Goal: Complete application form: Complete application form

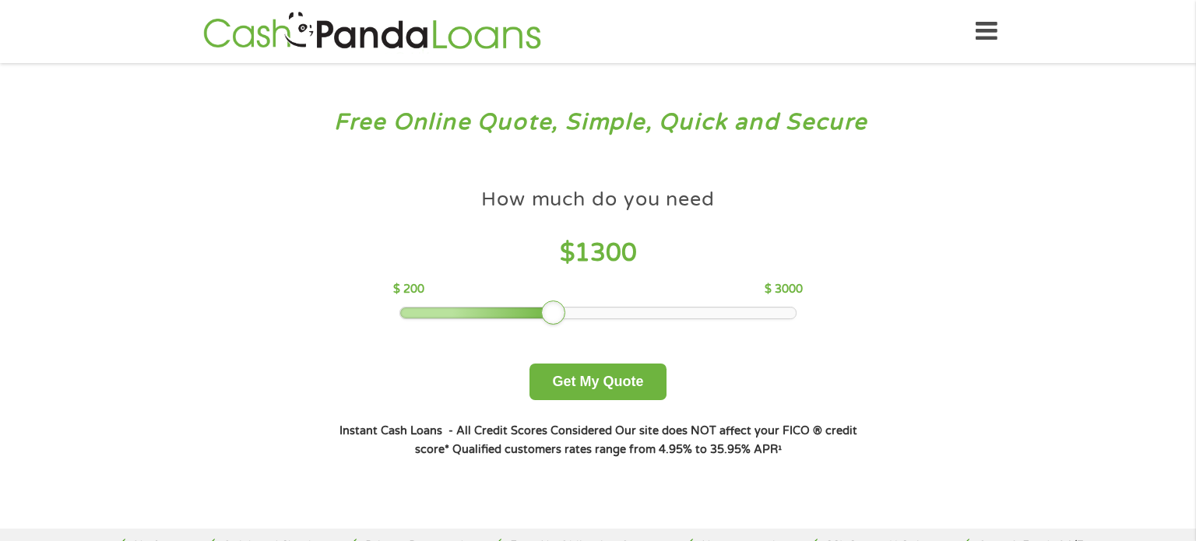
drag, startPoint x: 506, startPoint y: 315, endPoint x: 547, endPoint y: 320, distance: 41.5
click at [547, 320] on div at bounding box center [553, 312] width 25 height 25
drag, startPoint x: 547, startPoint y: 320, endPoint x: 844, endPoint y: 291, distance: 298.0
click at [844, 291] on div "How much do you need $ 3000 $ 200 $ 3000 Get My Quote" at bounding box center [597, 291] width 545 height 220
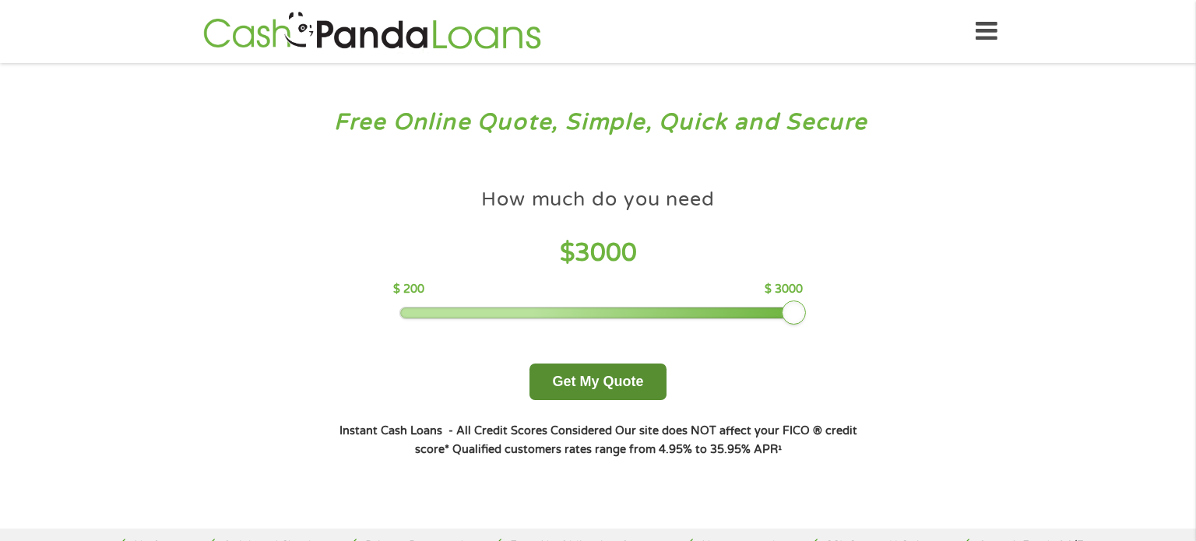
click at [620, 374] on button "Get My Quote" at bounding box center [597, 382] width 136 height 37
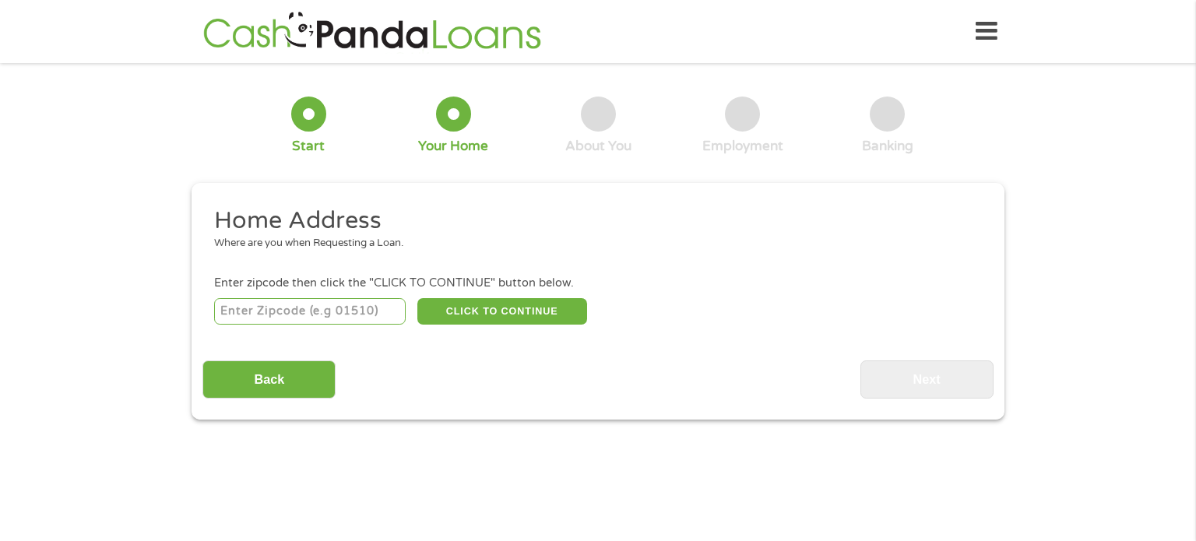
click at [387, 318] on input "number" at bounding box center [310, 311] width 192 height 26
type input "27803"
select select "North Carolina"
click at [494, 318] on button "CLICK TO CONTINUE" at bounding box center [502, 311] width 170 height 26
type input "27803"
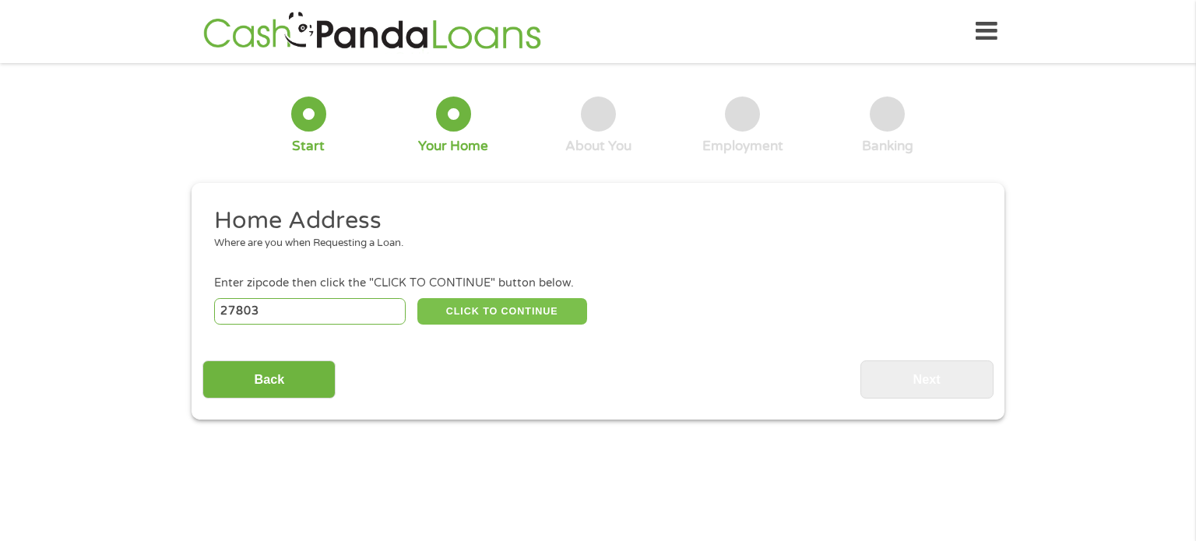
type input "Rocky Mount"
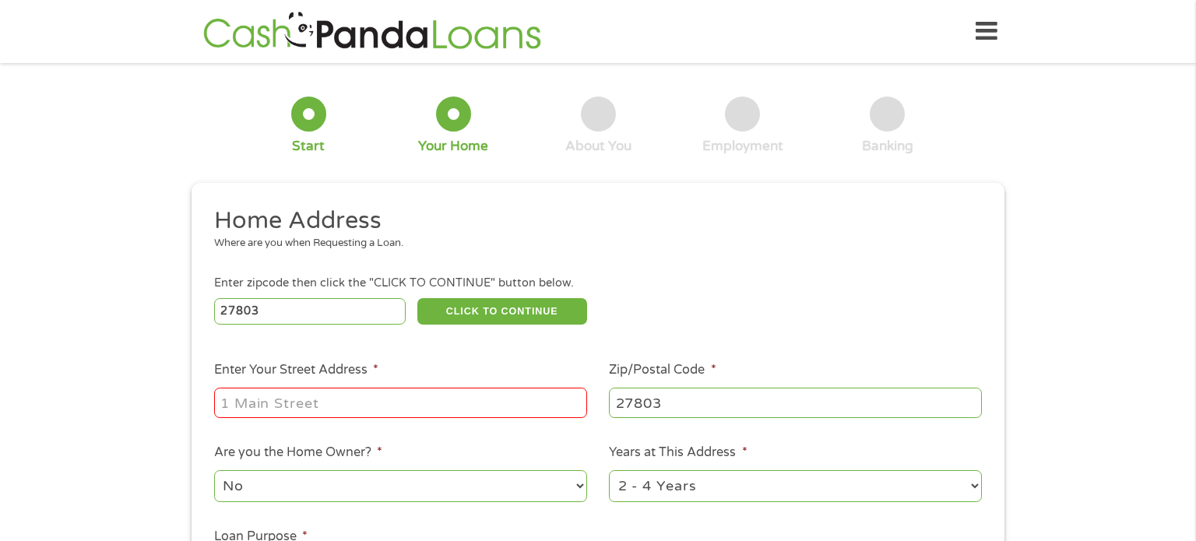
click at [482, 393] on input "Enter Your Street Address *" at bounding box center [400, 403] width 373 height 30
type input "558 Avent St."
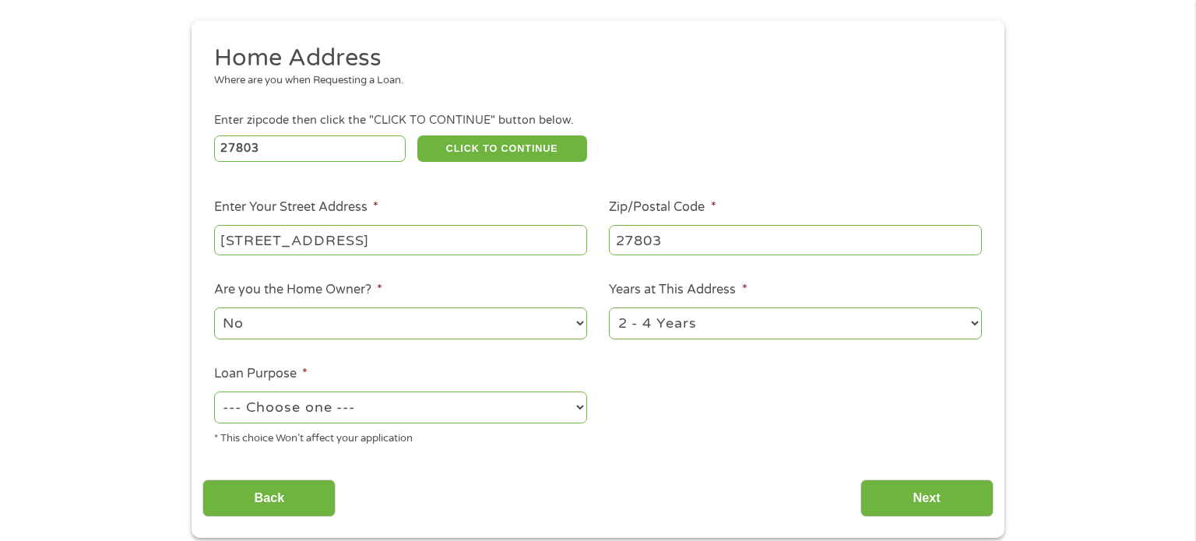
scroll to position [163, 0]
click at [532, 325] on select "No Yes" at bounding box center [400, 323] width 373 height 32
click at [214, 308] on select "No Yes" at bounding box center [400, 323] width 373 height 32
click at [506, 404] on select "--- Choose one --- Pay Bills Debt Consolidation Home Improvement Major Purchase…" at bounding box center [400, 407] width 373 height 32
click at [214, 392] on select "--- Choose one --- Pay Bills Debt Consolidation Home Improvement Major Purchase…" at bounding box center [400, 407] width 373 height 32
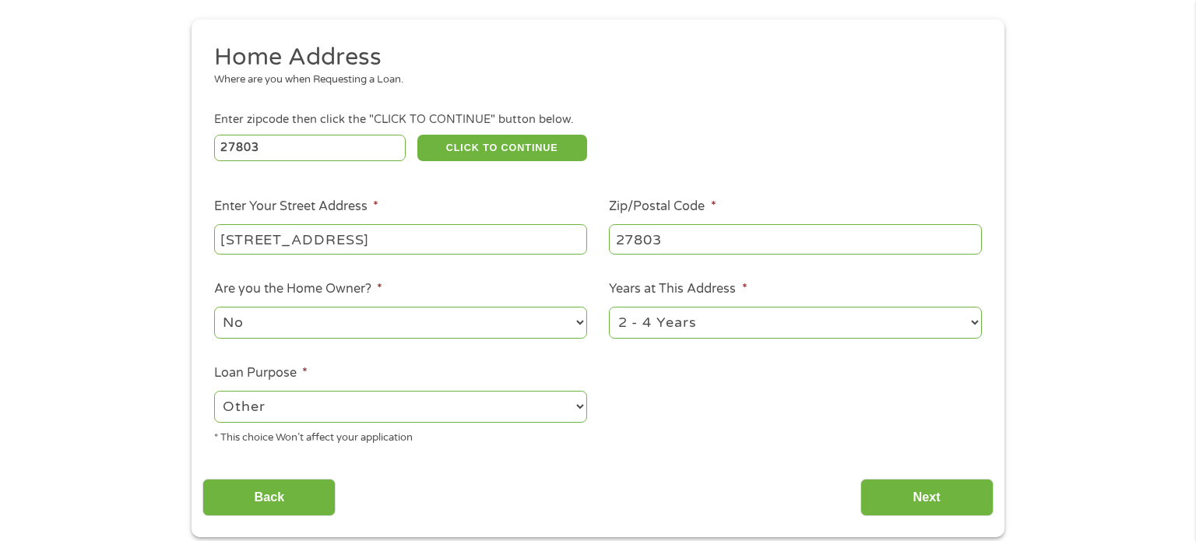
click at [575, 416] on select "--- Choose one --- Pay Bills Debt Consolidation Home Improvement Major Purchase…" at bounding box center [400, 407] width 373 height 32
select select "paybills"
click at [214, 392] on select "--- Choose one --- Pay Bills Debt Consolidation Home Improvement Major Purchase…" at bounding box center [400, 407] width 373 height 32
click at [934, 500] on input "Next" at bounding box center [926, 498] width 133 height 38
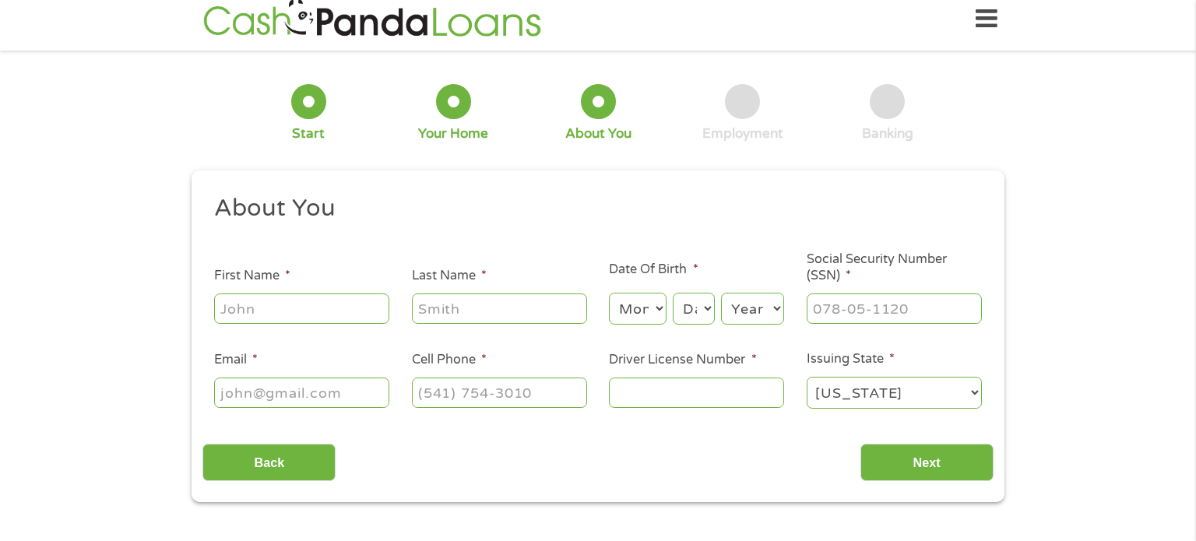
scroll to position [0, 0]
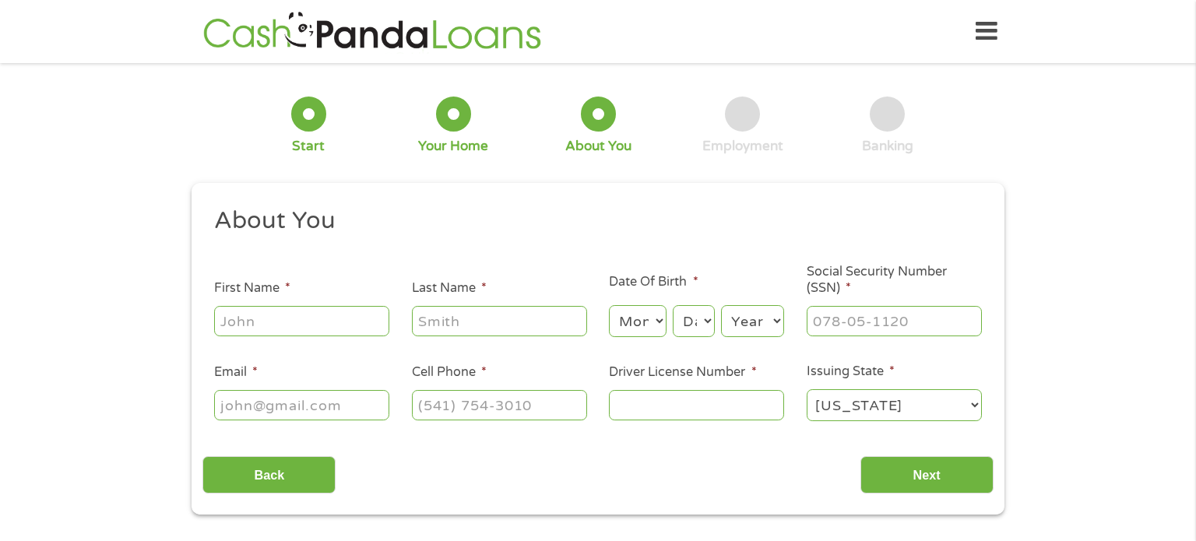
click at [656, 321] on select "Month 1 2 3 4 5 6 7 8 9 10 11 12" at bounding box center [637, 321] width 57 height 32
select select "9"
click at [609, 306] on select "Month 1 2 3 4 5 6 7 8 9 10 11 12" at bounding box center [637, 321] width 57 height 32
click at [696, 327] on select "Day 1 2 3 4 5 6 7 8 9 10 11 12 13 14 15 16 17 18 19 20 21 22 23 24 25 26 27 28 …" at bounding box center [694, 321] width 42 height 32
select select "11"
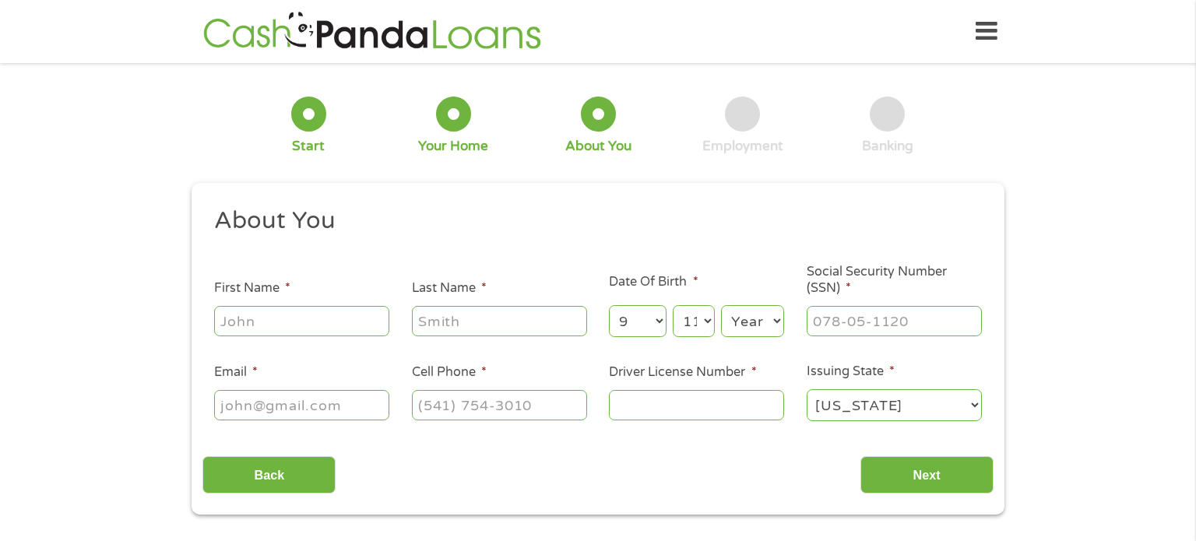
click at [673, 306] on select "Day 1 2 3 4 5 6 7 8 9 10 11 12 13 14 15 16 17 18 19 20 21 22 23 24 25 26 27 28 …" at bounding box center [694, 321] width 42 height 32
click at [644, 315] on select "Month 1 2 3 4 5 6 7 8 9 10 11 12" at bounding box center [637, 321] width 57 height 32
click at [760, 331] on select "Year 2007 2006 2005 2004 2003 2002 2001 2000 1999 1998 1997 1996 1995 1994 1993…" at bounding box center [752, 321] width 63 height 32
select select "1963"
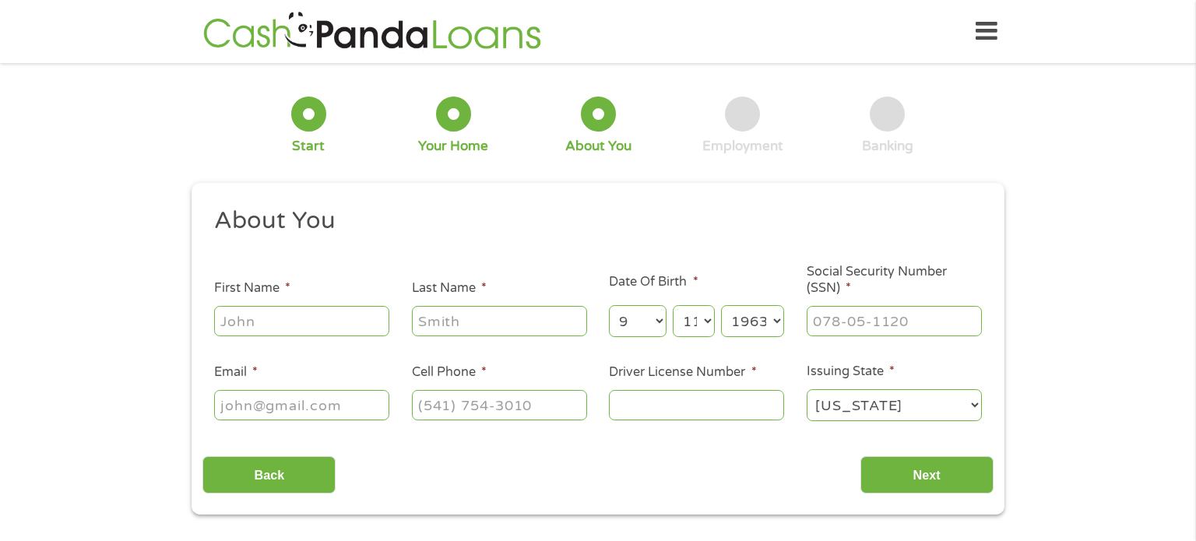
click at [721, 306] on select "Year 2007 2006 2005 2004 2003 2002 2001 2000 1999 1998 1997 1996 1995 1994 1993…" at bounding box center [752, 321] width 63 height 32
click at [856, 323] on input "___-__-____" at bounding box center [894, 321] width 175 height 30
type input "257-19-5655"
click at [350, 402] on input "Email *" at bounding box center [301, 405] width 175 height 30
type input "sinkjudith03@gmail.com"
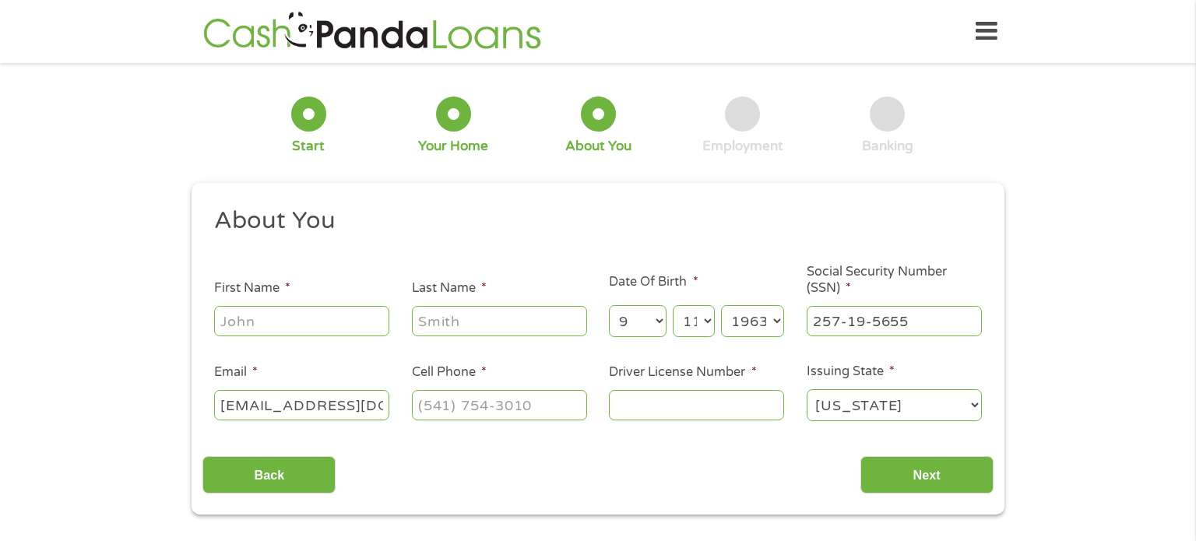
type input "Judith"
type input "Sink"
type input "(214) 783-2735"
click at [679, 408] on input "Driver License Number *" at bounding box center [696, 405] width 175 height 30
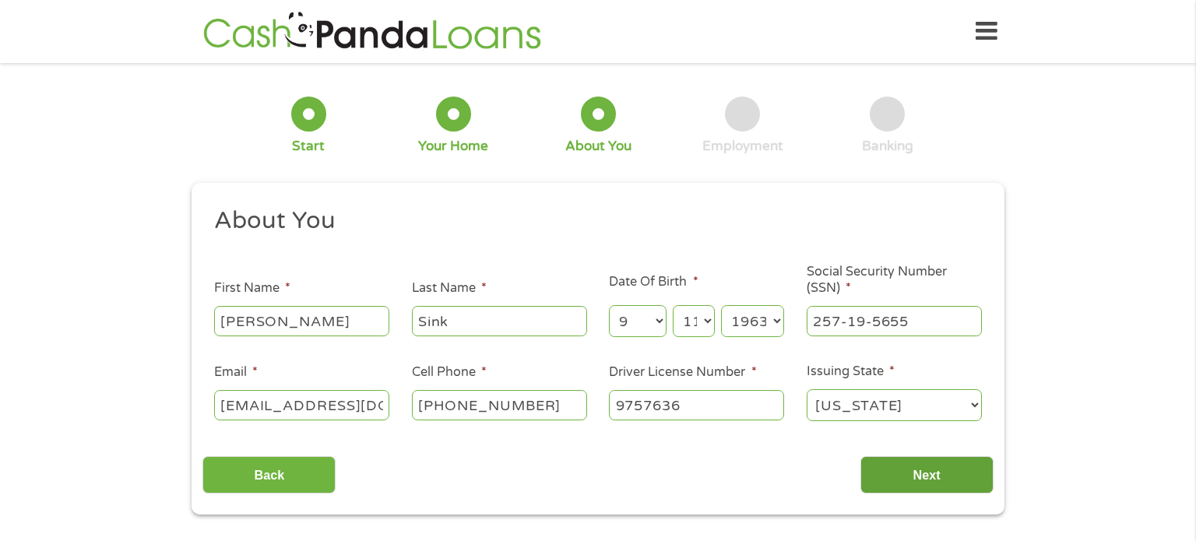
type input "9757636"
click at [917, 483] on input "Next" at bounding box center [926, 475] width 133 height 38
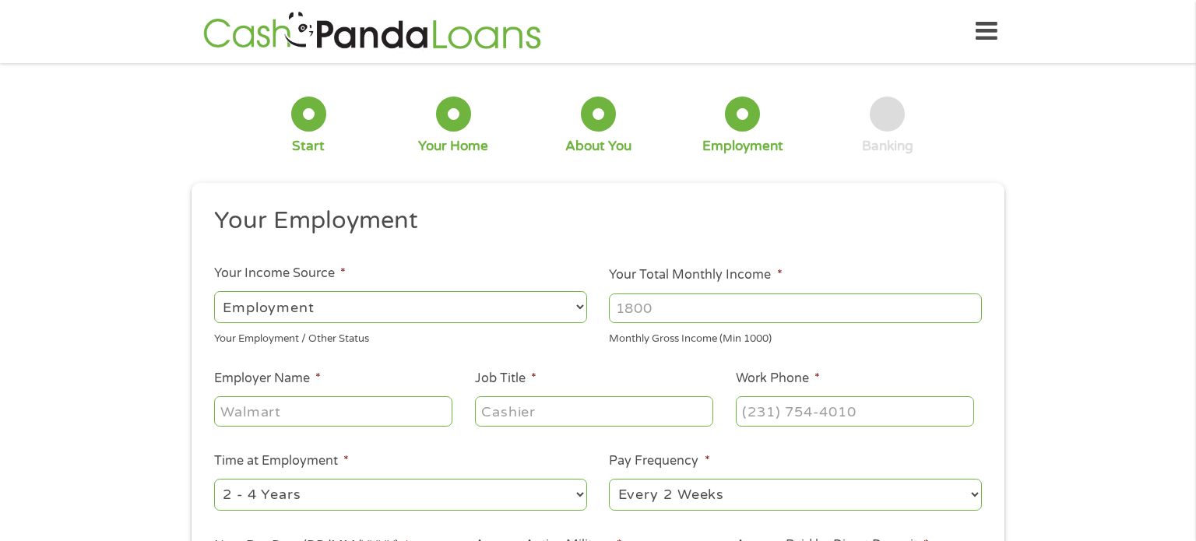
scroll to position [6, 6]
click at [853, 301] on input "Your Total Monthly Income *" at bounding box center [795, 308] width 373 height 30
click at [972, 311] on input "1000" at bounding box center [795, 308] width 373 height 30
type input "1"
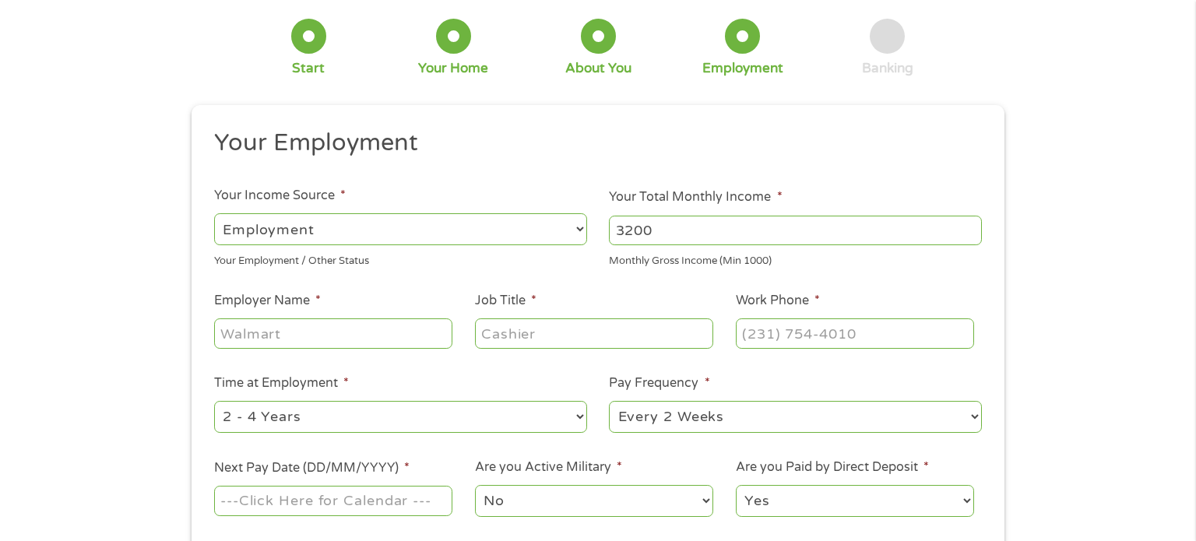
scroll to position [114, 0]
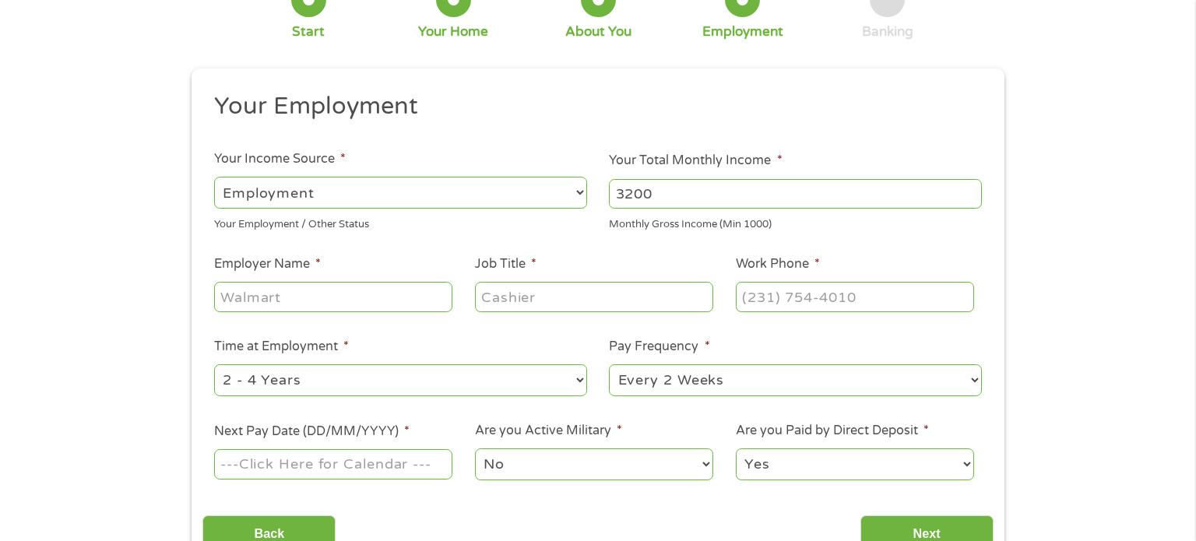
type input "3200"
click at [371, 290] on input "Employer Name *" at bounding box center [333, 297] width 238 height 30
type input "ESS"
click at [610, 290] on input "Job Title *" at bounding box center [594, 297] width 238 height 30
click at [610, 290] on input "t" at bounding box center [594, 297] width 238 height 30
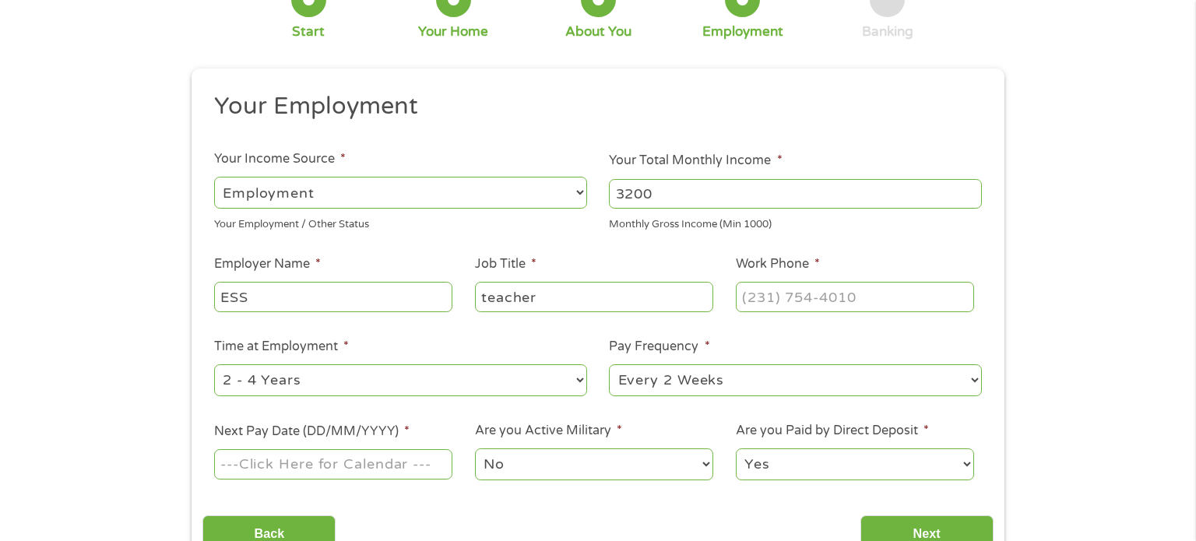
type input "teacher"
click at [814, 290] on input "(___) ___-____" at bounding box center [855, 297] width 238 height 30
type input "(856) 667-1011"
click at [486, 385] on select "--- Choose one --- 1 Year or less 1 - 2 Years 2 - 4 Years Over 4 Years" at bounding box center [400, 380] width 373 height 32
select select "12months"
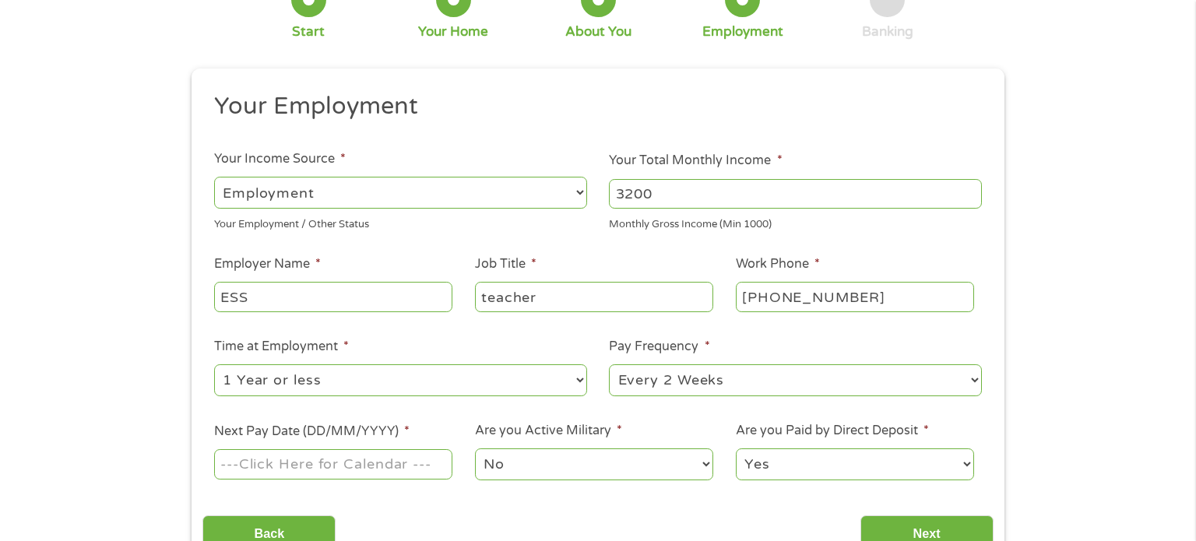
click at [214, 365] on select "--- Choose one --- 1 Year or less 1 - 2 Years 2 - 4 Years Over 4 Years" at bounding box center [400, 380] width 373 height 32
click at [797, 376] on select "--- Choose one --- Every 2 Weeks Every Week Monthly Semi-Monthly" at bounding box center [795, 380] width 373 height 32
select select "weekly"
click at [609, 365] on select "--- Choose one --- Every 2 Weeks Every Week Monthly Semi-Monthly" at bounding box center [795, 380] width 373 height 32
click at [395, 453] on input "Next Pay Date (DD/MM/YYYY) *" at bounding box center [333, 464] width 238 height 30
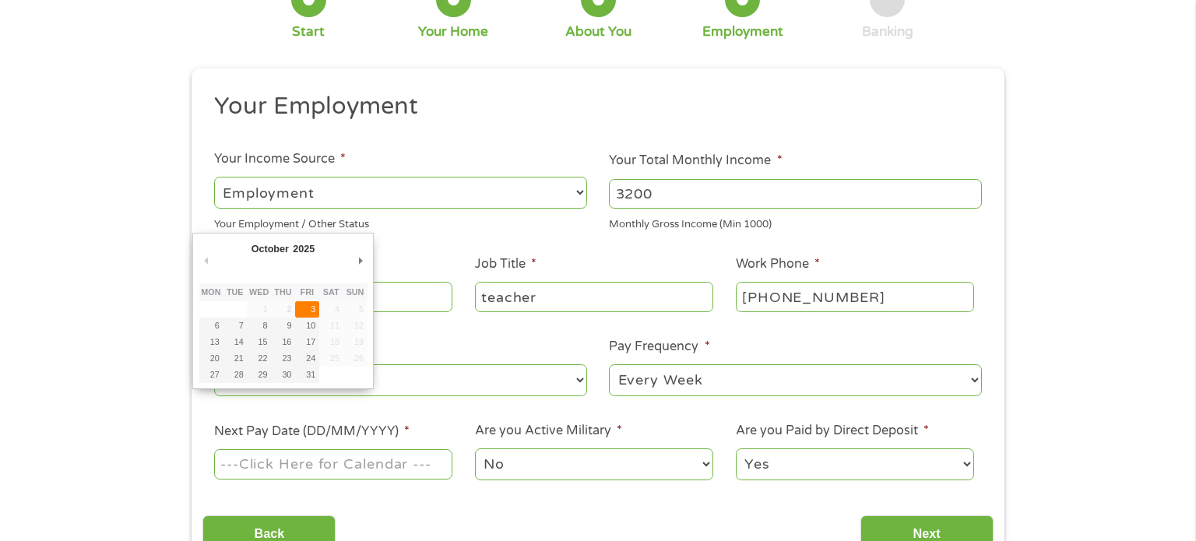
type input "03/10/2025"
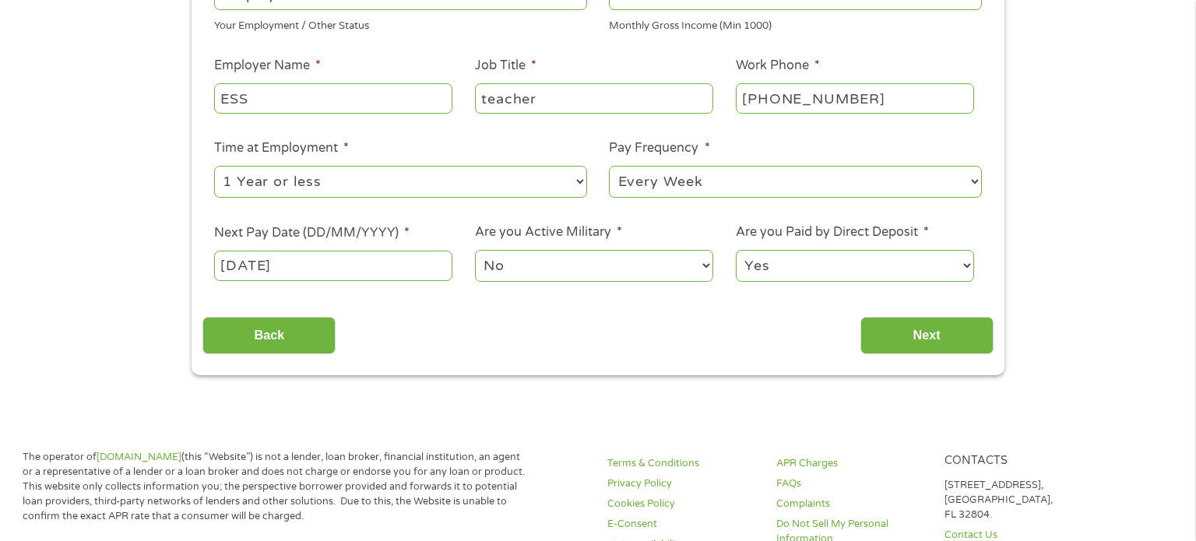
scroll to position [319, 0]
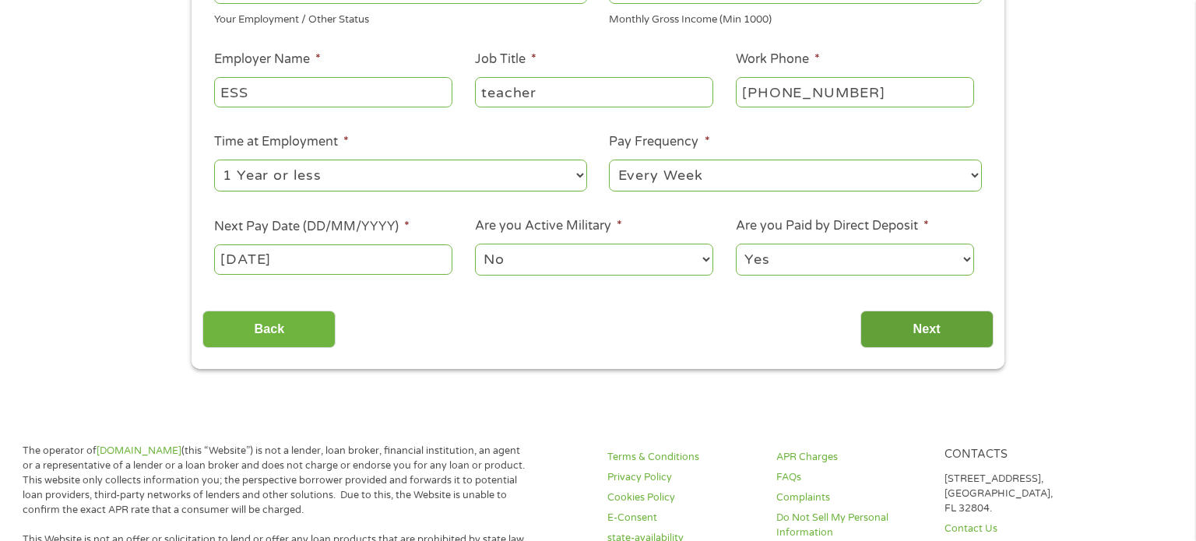
click at [923, 336] on input "Next" at bounding box center [926, 330] width 133 height 38
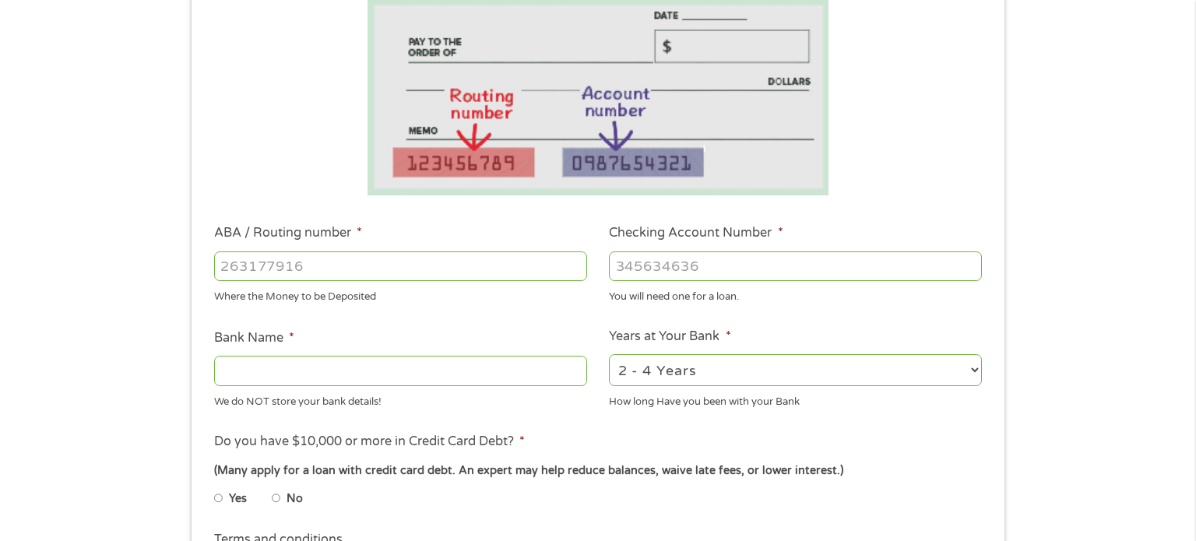
scroll to position [277, 0]
click at [497, 262] on input "ABA / Routing number *" at bounding box center [400, 266] width 373 height 30
type input "314074269"
type input "USAA FEDERAL SAVINGS BANK"
type input "314074269"
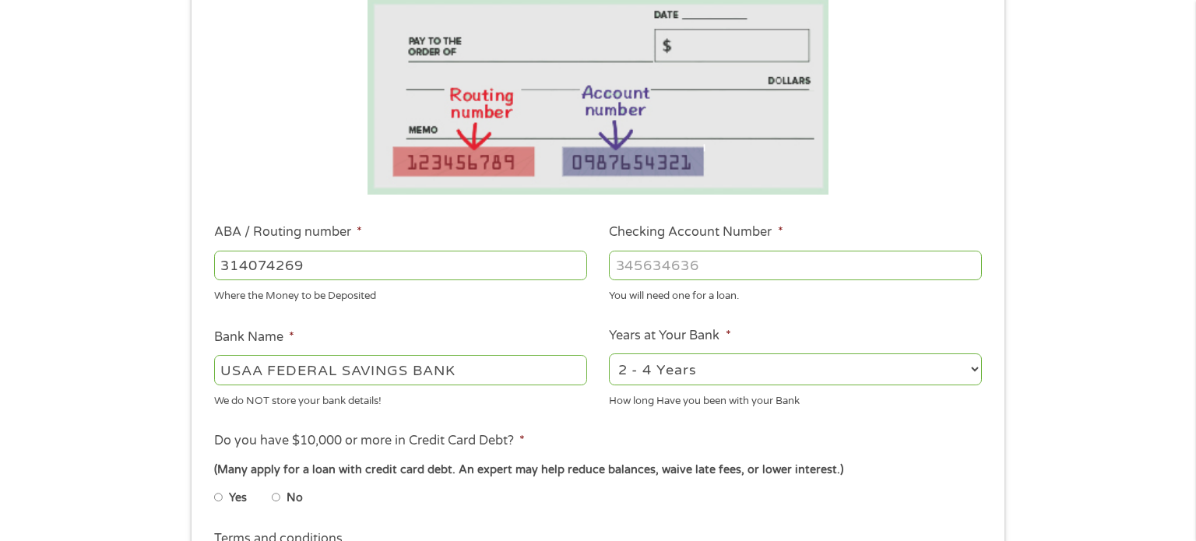
click at [669, 269] on input "Checking Account Number *" at bounding box center [795, 266] width 373 height 30
type input "0032075634"
click at [785, 379] on select "2 - 4 Years 6 - 12 Months 1 - 2 Years Over 4 Years" at bounding box center [795, 369] width 373 height 32
select select "60months"
click at [609, 354] on select "2 - 4 Years 6 - 12 Months 1 - 2 Years Over 4 Years" at bounding box center [795, 369] width 373 height 32
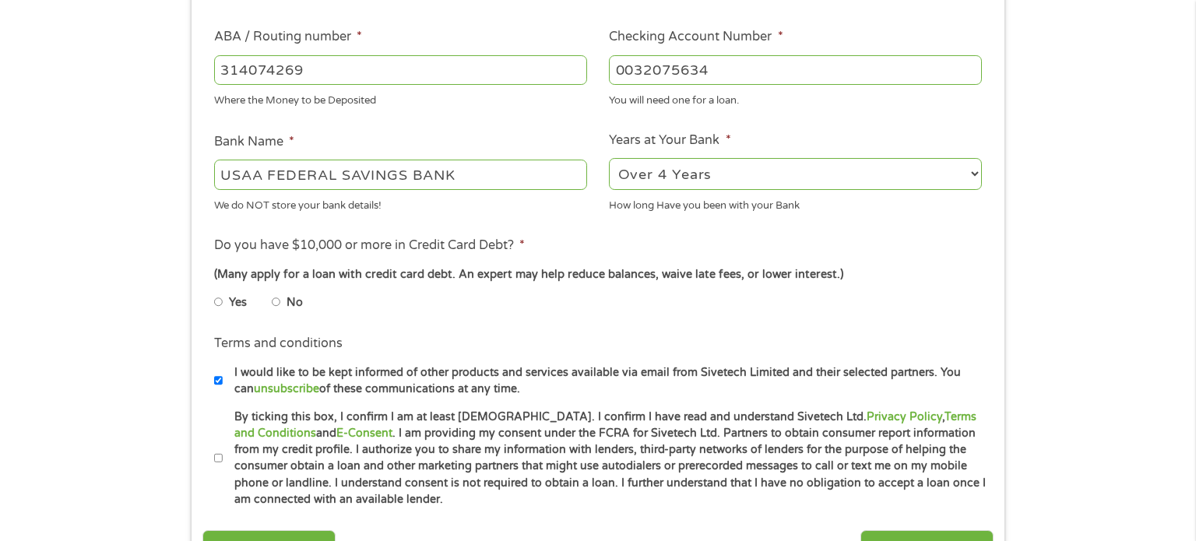
scroll to position [475, 0]
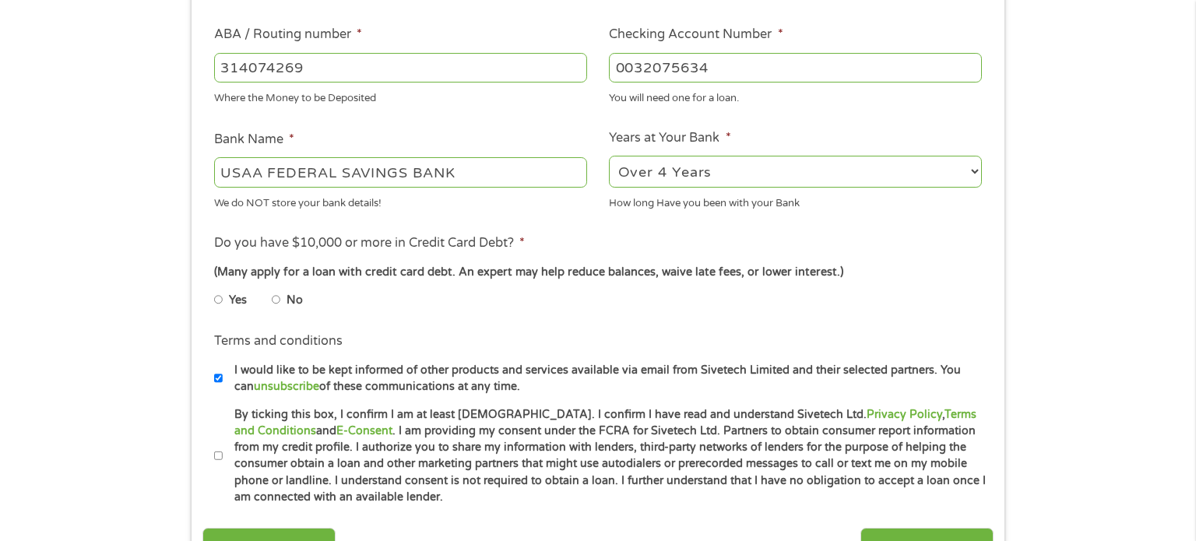
click at [276, 304] on input "No" at bounding box center [276, 299] width 9 height 25
radio input "true"
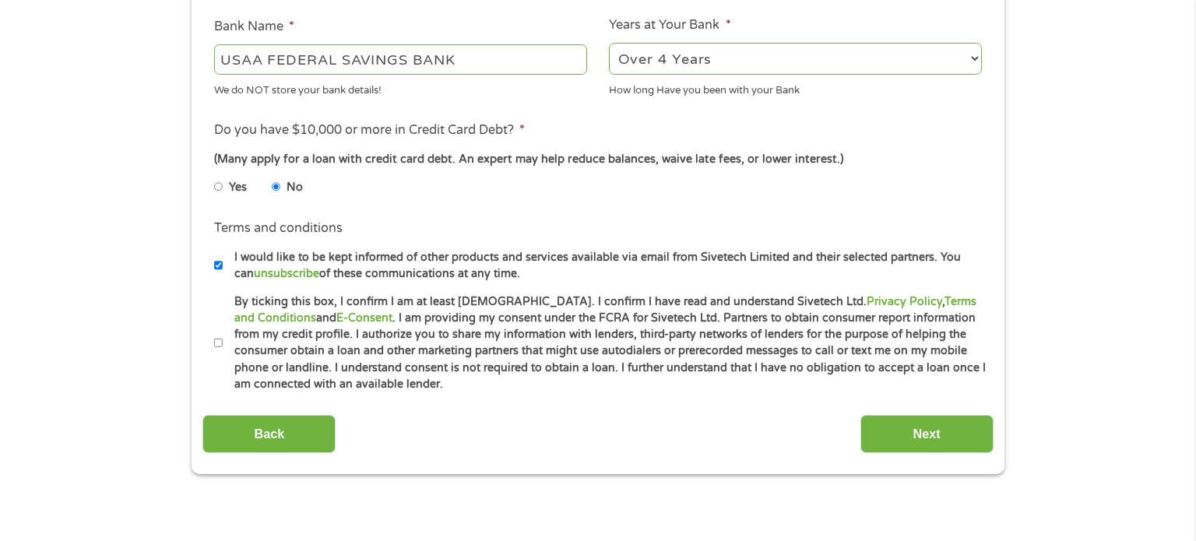
scroll to position [590, 0]
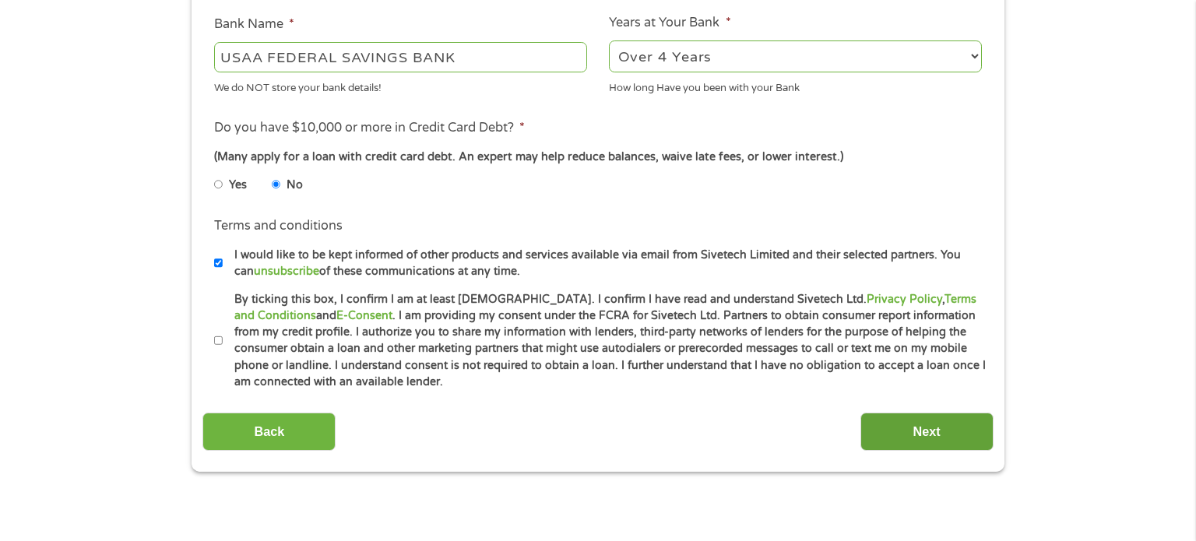
click at [949, 420] on input "Next" at bounding box center [926, 432] width 133 height 38
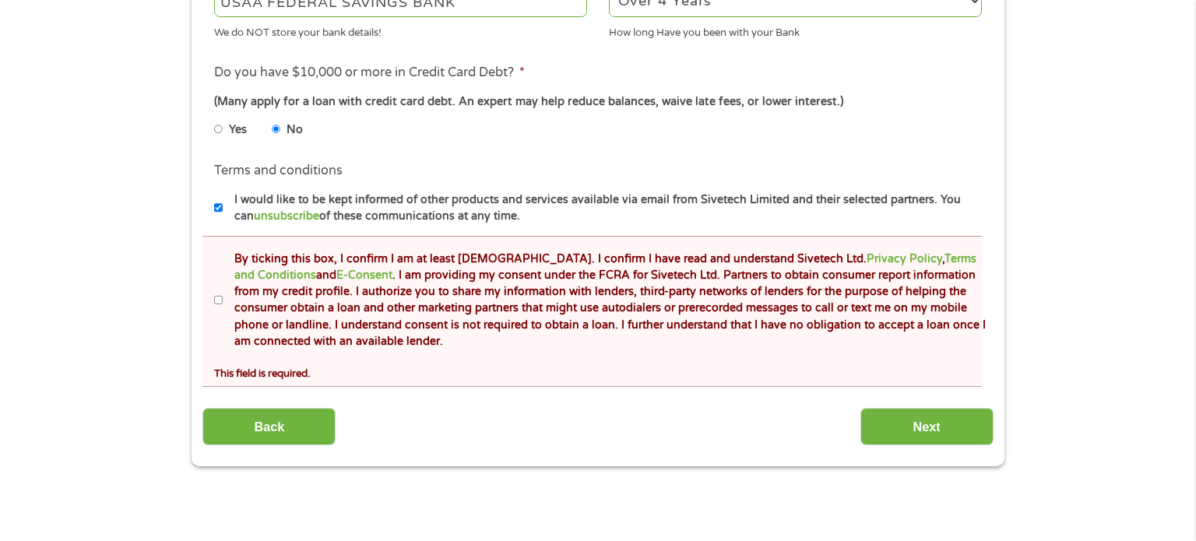
scroll to position [710, 0]
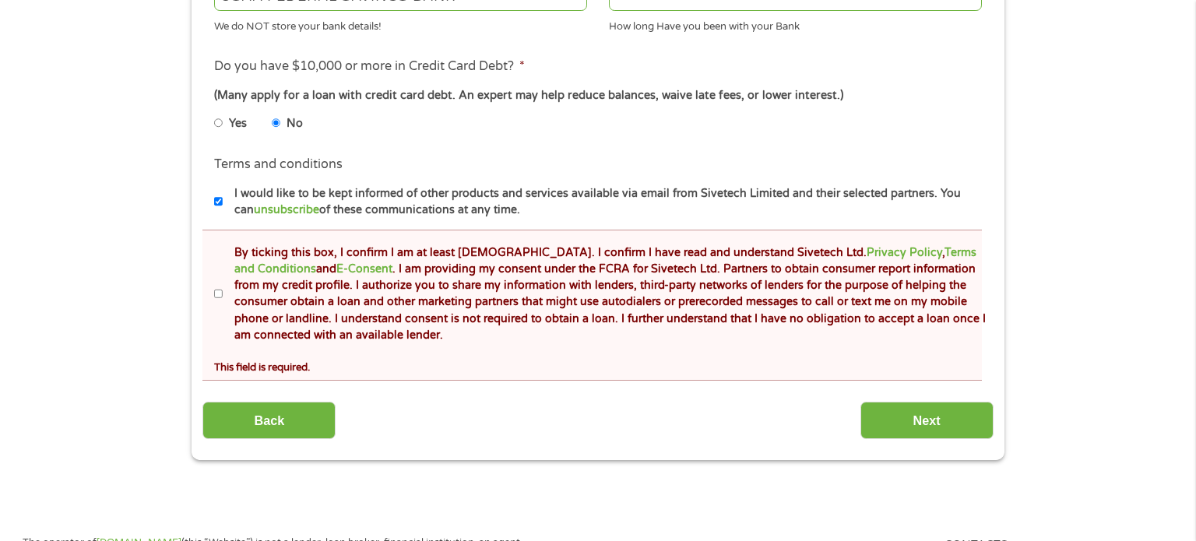
click at [219, 290] on input "By ticking this box, I confirm I am at least 18 years old. I confirm I have rea…" at bounding box center [218, 294] width 9 height 25
checkbox input "true"
click at [965, 409] on input "Next" at bounding box center [926, 421] width 133 height 38
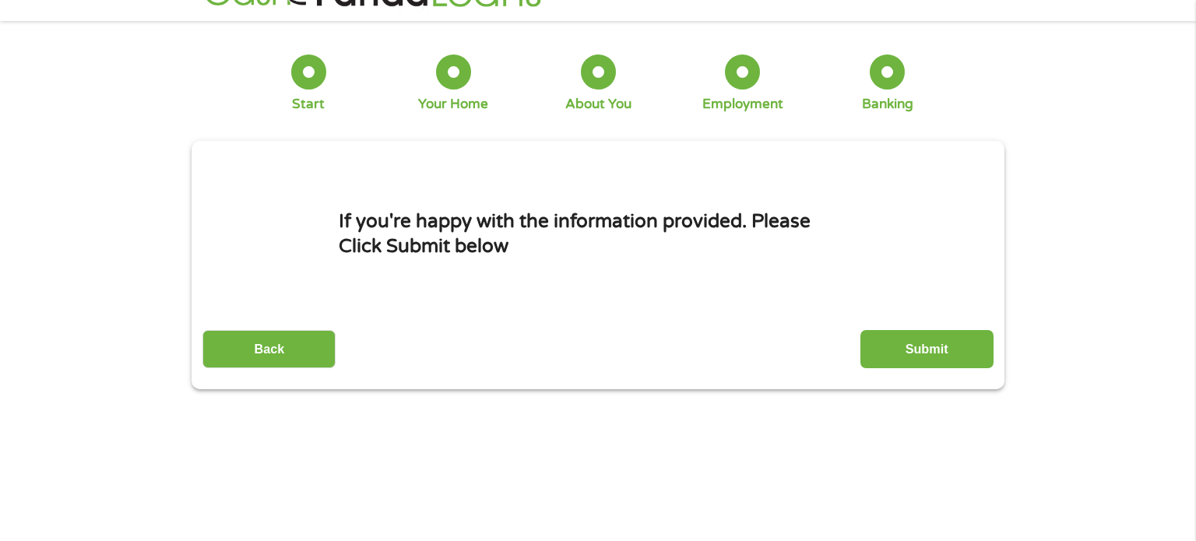
scroll to position [0, 0]
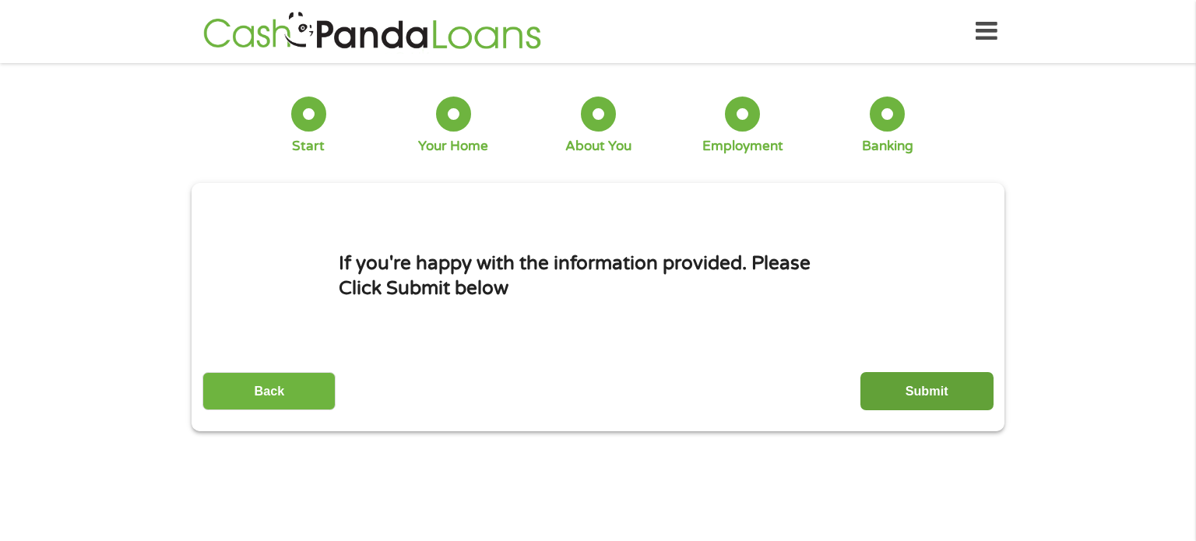
click at [937, 385] on input "Submit" at bounding box center [926, 391] width 133 height 38
